Goal: Task Accomplishment & Management: Manage account settings

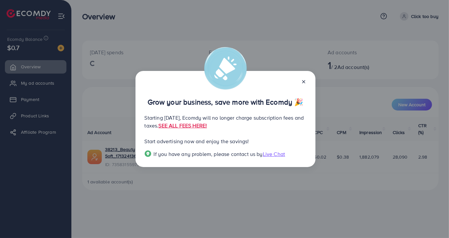
click at [302, 81] on line at bounding box center [303, 82] width 3 height 3
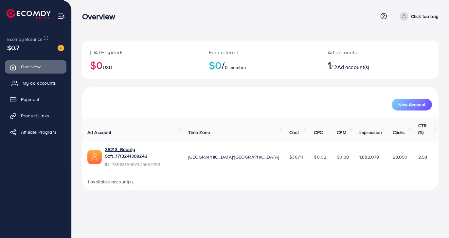
click at [50, 88] on link "My ad accounts" at bounding box center [36, 83] width 62 height 13
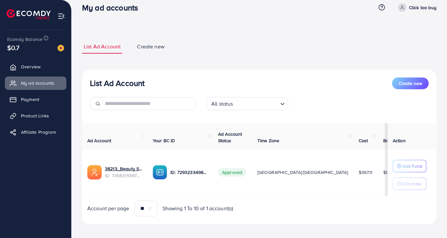
scroll to position [14, 0]
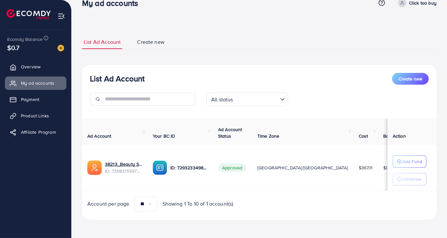
click at [252, 97] on input "Search for option" at bounding box center [256, 99] width 43 height 10
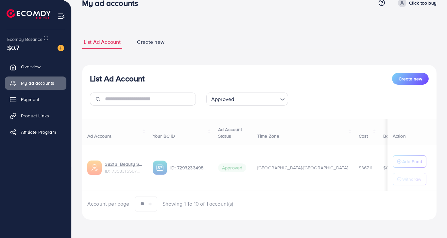
click at [234, 134] on div "List Ad Account Create new Approved Loading... All status Approved Not Approved…" at bounding box center [259, 142] width 355 height 155
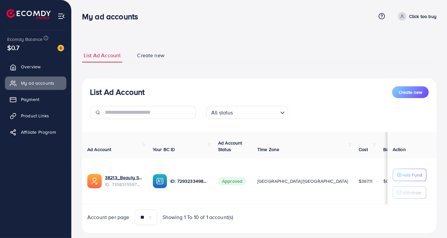
scroll to position [0, 38]
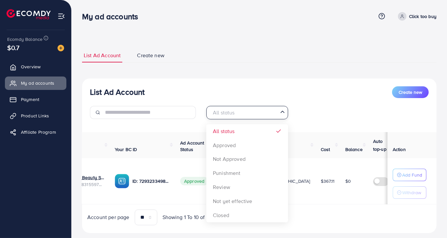
click at [245, 109] on input "Search for option" at bounding box center [243, 113] width 68 height 10
click at [243, 170] on div "List Ad Account Create new All status Loading... All status Approved Not Approv…" at bounding box center [259, 156] width 355 height 155
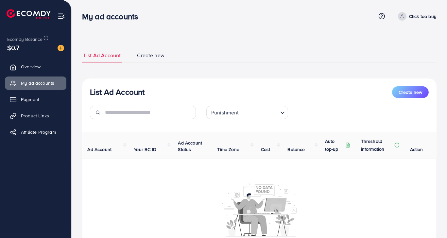
scroll to position [0, 0]
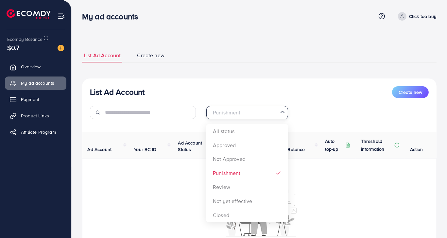
click at [249, 113] on input "Search for option" at bounding box center [243, 113] width 68 height 10
click at [237, 186] on div "List Ad Account Create new Punishment Loading... All status Approved Not Approv…" at bounding box center [259, 185] width 355 height 212
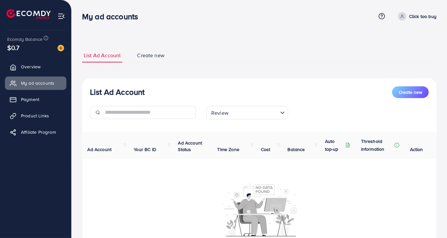
click at [246, 112] on input "Search for option" at bounding box center [254, 113] width 47 height 10
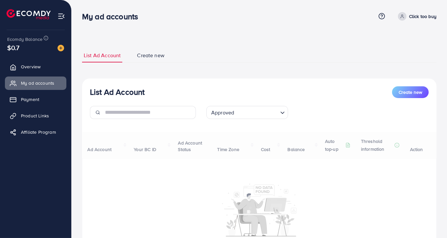
click at [237, 140] on div "List Ad Account Create new Approved Loading... All status Approved Not Approved…" at bounding box center [259, 185] width 355 height 212
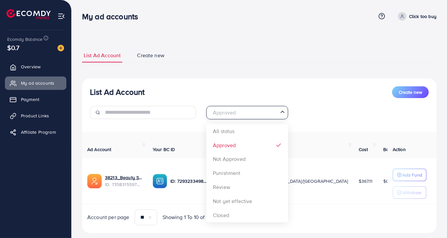
click at [241, 116] on input "Search for option" at bounding box center [243, 113] width 68 height 10
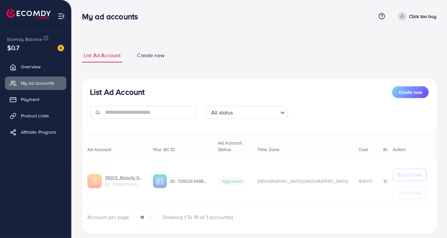
click at [235, 130] on div "List Ad Account Create new All status Loading... All status Approved Not Approv…" at bounding box center [259, 156] width 355 height 155
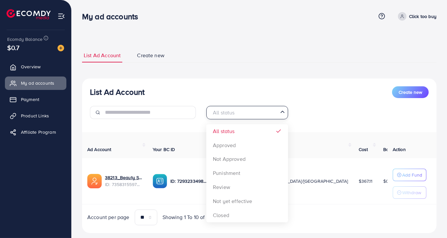
click at [241, 109] on input "Search for option" at bounding box center [243, 113] width 68 height 10
click at [222, 218] on div "List Ad Account Create new All status Loading... All status Approved Not Approv…" at bounding box center [259, 156] width 355 height 155
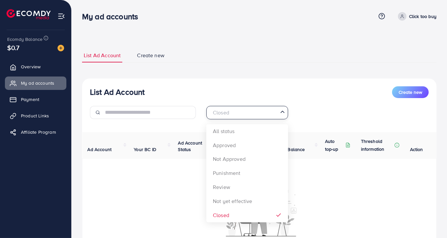
click at [239, 114] on input "Search for option" at bounding box center [243, 113] width 68 height 10
click at [240, 137] on div "List Ad Account Create new Closed Loading... All status Approved Not Approved P…" at bounding box center [259, 185] width 355 height 212
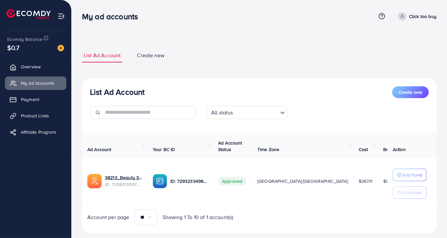
drag, startPoint x: 216, startPoint y: 204, endPoint x: 226, endPoint y: 203, distance: 10.2
click at [226, 203] on td "Approved" at bounding box center [232, 181] width 39 height 46
click at [280, 219] on div "Account per page ** ** ** *** Showing 1 To 10 of 1 account(s)" at bounding box center [259, 218] width 365 height 16
click at [132, 177] on link "38213_Beauty Soft_1713241368242" at bounding box center [123, 177] width 37 height 7
click at [27, 118] on span "Product Links" at bounding box center [37, 116] width 28 height 7
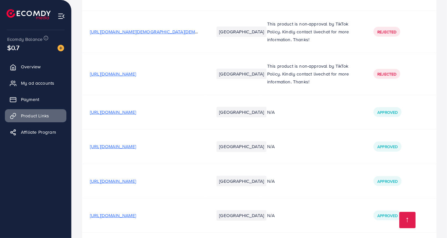
scroll to position [6593, 0]
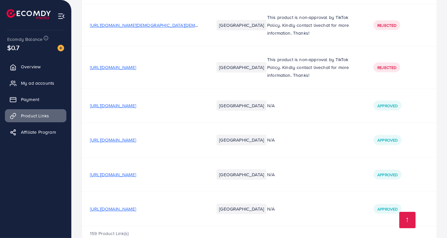
drag, startPoint x: 149, startPoint y: 46, endPoint x: 151, endPoint y: 217, distance: 170.8
click at [136, 206] on span "[URL][DOMAIN_NAME]" at bounding box center [113, 209] width 46 height 7
click at [27, 82] on span "My ad accounts" at bounding box center [39, 83] width 33 height 7
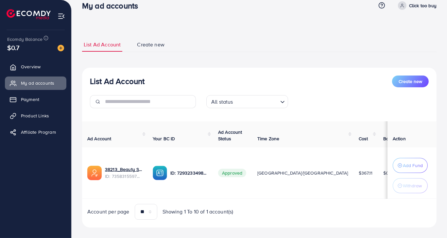
scroll to position [19, 0]
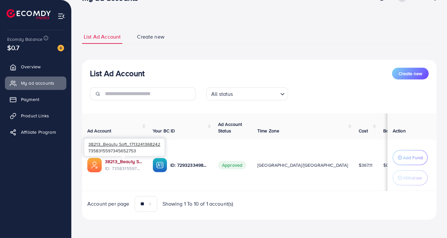
click at [130, 158] on link "38213_Beauty Soft_1713241368242" at bounding box center [123, 161] width 37 height 7
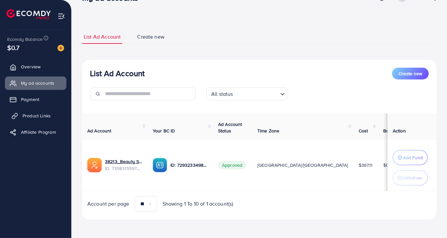
click at [46, 119] on link "Product Links" at bounding box center [36, 115] width 62 height 13
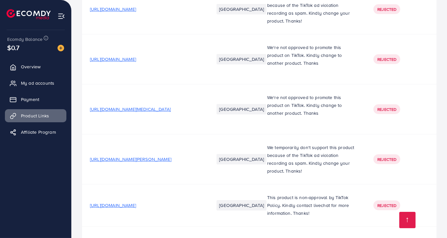
scroll to position [6593, 0]
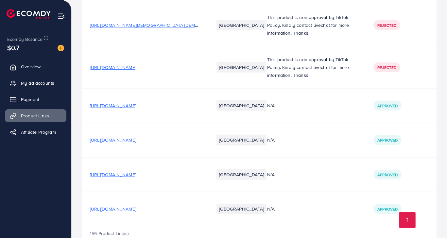
drag, startPoint x: 263, startPoint y: 70, endPoint x: 288, endPoint y: 232, distance: 163.8
click at [136, 206] on span "[URL][DOMAIN_NAME]" at bounding box center [113, 209] width 46 height 7
click at [136, 171] on span "[URL][DOMAIN_NAME]" at bounding box center [113, 174] width 46 height 7
click at [55, 89] on link "My ad accounts" at bounding box center [36, 83] width 62 height 13
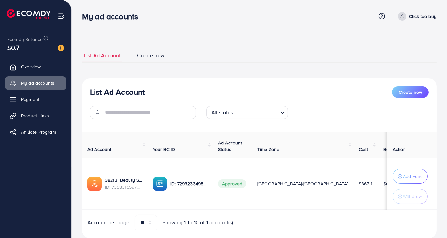
click at [261, 70] on div "List Ad Account Create new List Ad Account Create new All status Loading... Ad …" at bounding box center [259, 143] width 355 height 190
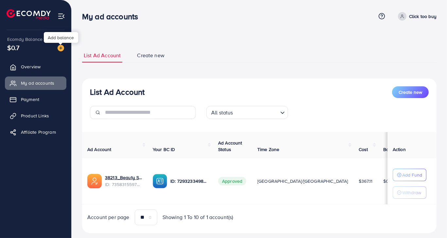
click at [60, 47] on img at bounding box center [61, 48] width 7 height 7
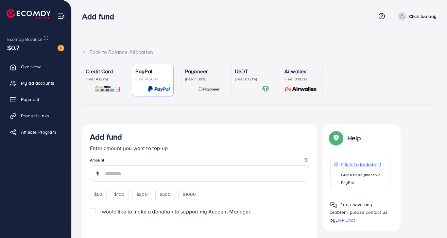
click at [245, 84] on div "USDT (Fee: 0.00%)" at bounding box center [252, 80] width 35 height 26
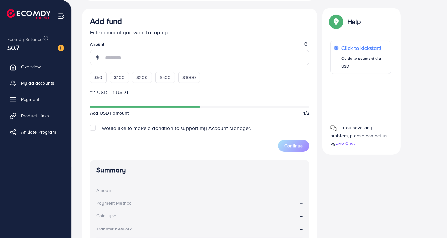
scroll to position [65, 0]
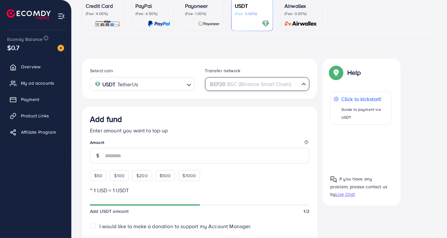
click at [241, 88] on div "BEP20 BSC (Binance Smart Chain)" at bounding box center [253, 83] width 93 height 11
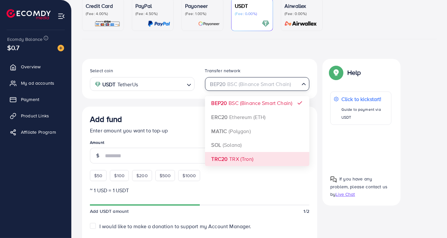
click at [231, 158] on div "Select coin USDT TetherUs Loading... Transfer network BEP20 BSC (Binance Smart …" at bounding box center [199, 221] width 235 height 324
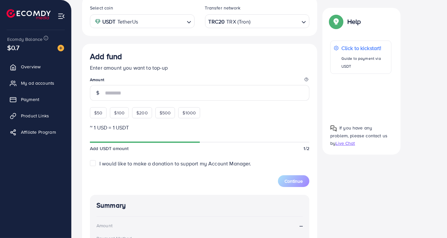
scroll to position [131, 0]
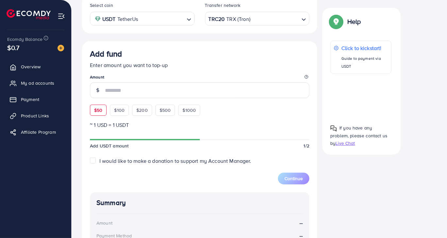
click at [104, 110] on div "$50" at bounding box center [98, 110] width 17 height 11
type input "**"
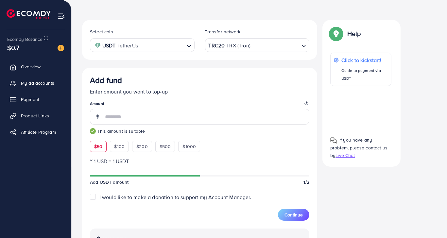
scroll to position [98, 0]
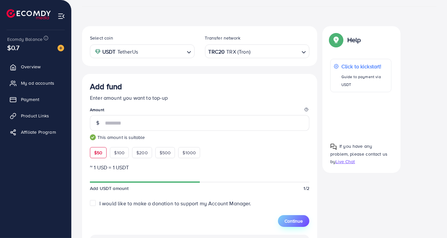
click at [299, 220] on span "Continue" at bounding box center [294, 221] width 18 height 7
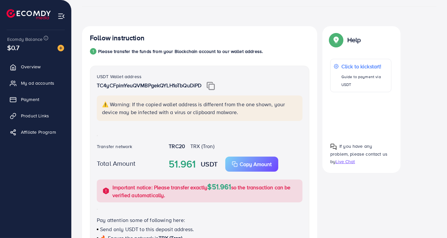
click at [215, 85] on img at bounding box center [211, 86] width 8 height 9
click at [247, 167] on p "Copy Amount" at bounding box center [256, 164] width 32 height 8
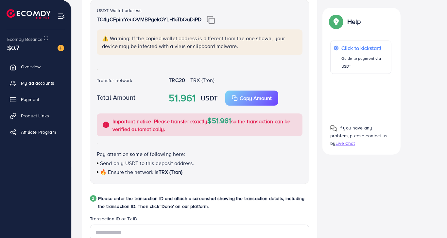
scroll to position [229, 0]
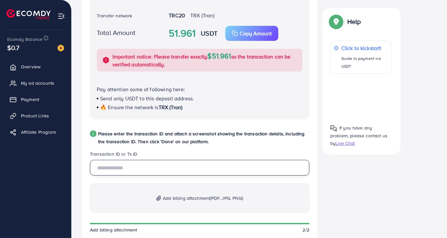
click at [156, 165] on input "text" at bounding box center [200, 168] width 220 height 16
paste input "**********"
type input "**********"
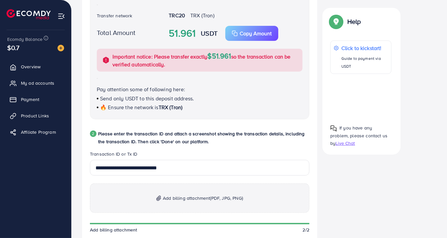
click at [204, 202] on p "Add billing attachment (PDF, JPG, PNG)" at bounding box center [200, 198] width 220 height 29
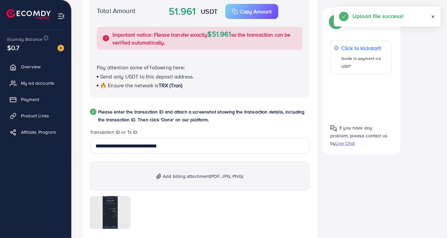
scroll to position [327, 0]
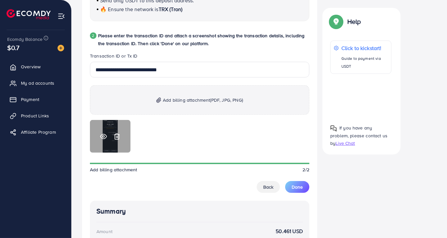
click at [104, 134] on icon at bounding box center [103, 136] width 7 height 7
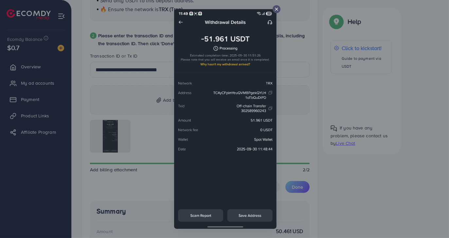
click at [274, 11] on div at bounding box center [277, 9] width 8 height 8
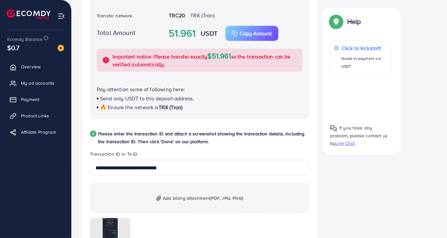
scroll to position [425, 0]
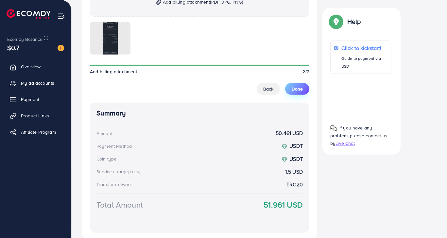
click at [299, 89] on span "Done" at bounding box center [297, 89] width 11 height 7
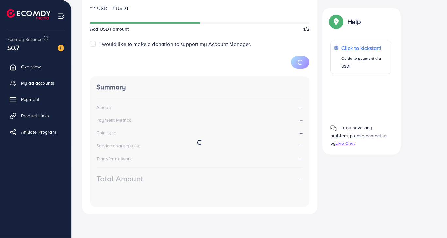
scroll to position [101, 0]
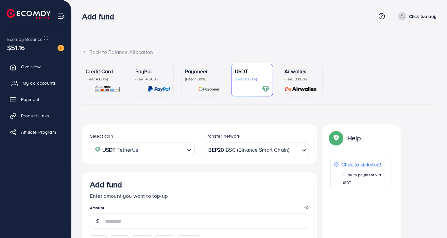
click at [44, 82] on span "My ad accounts" at bounding box center [39, 83] width 33 height 7
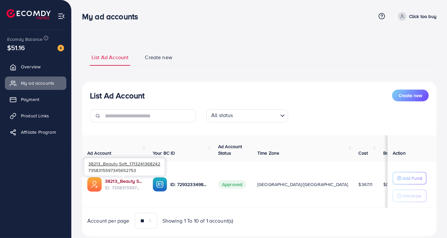
click at [130, 183] on link "38213_Beauty Soft_1713241368242" at bounding box center [123, 181] width 37 height 7
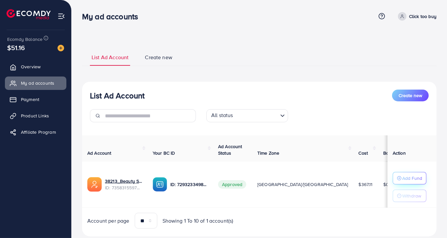
click at [416, 175] on p "Add Fund" at bounding box center [413, 178] width 20 height 8
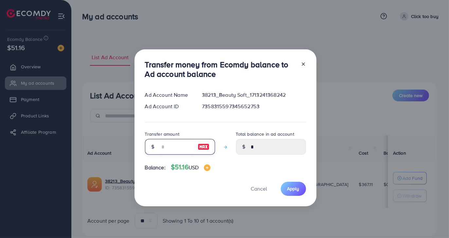
click at [168, 150] on input "number" at bounding box center [176, 147] width 33 height 16
type input "*"
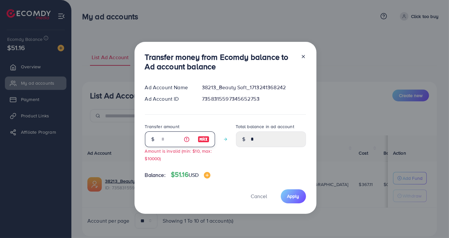
type input "****"
type input "**"
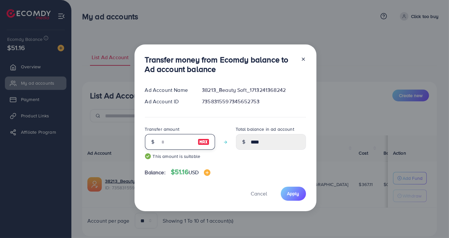
type input "*****"
type input "**"
click at [290, 190] on button "Apply" at bounding box center [293, 194] width 25 height 14
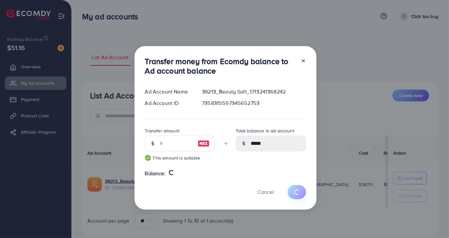
type input "*"
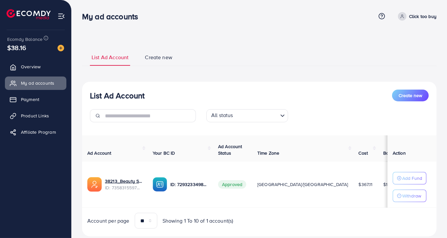
scroll to position [0, 38]
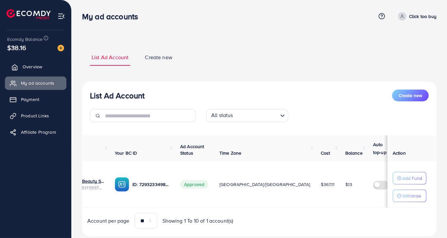
click at [35, 66] on span "Overview" at bounding box center [33, 66] width 20 height 7
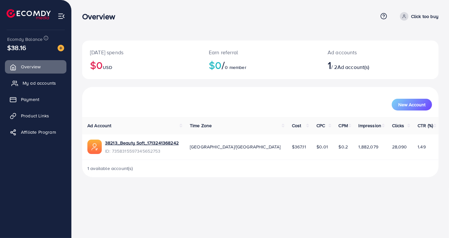
click at [56, 84] on link "My ad accounts" at bounding box center [36, 83] width 62 height 13
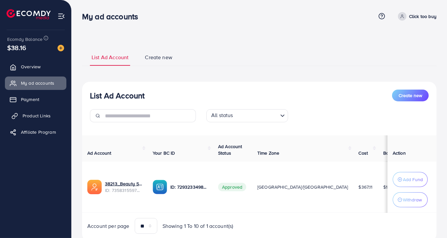
click at [42, 115] on span "Product Links" at bounding box center [37, 116] width 28 height 7
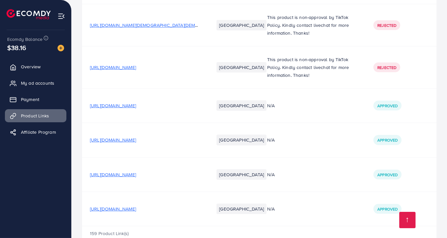
drag, startPoint x: 189, startPoint y: 101, endPoint x: 195, endPoint y: 198, distance: 97.4
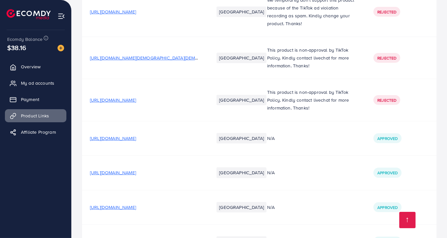
scroll to position [6593, 0]
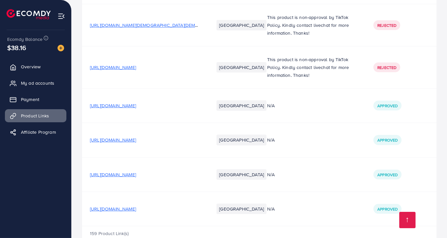
click at [136, 206] on span "[URL][DOMAIN_NAME]" at bounding box center [113, 209] width 46 height 7
click at [136, 171] on span "[URL][DOMAIN_NAME]" at bounding box center [113, 174] width 46 height 7
